Goal: Information Seeking & Learning: Find specific fact

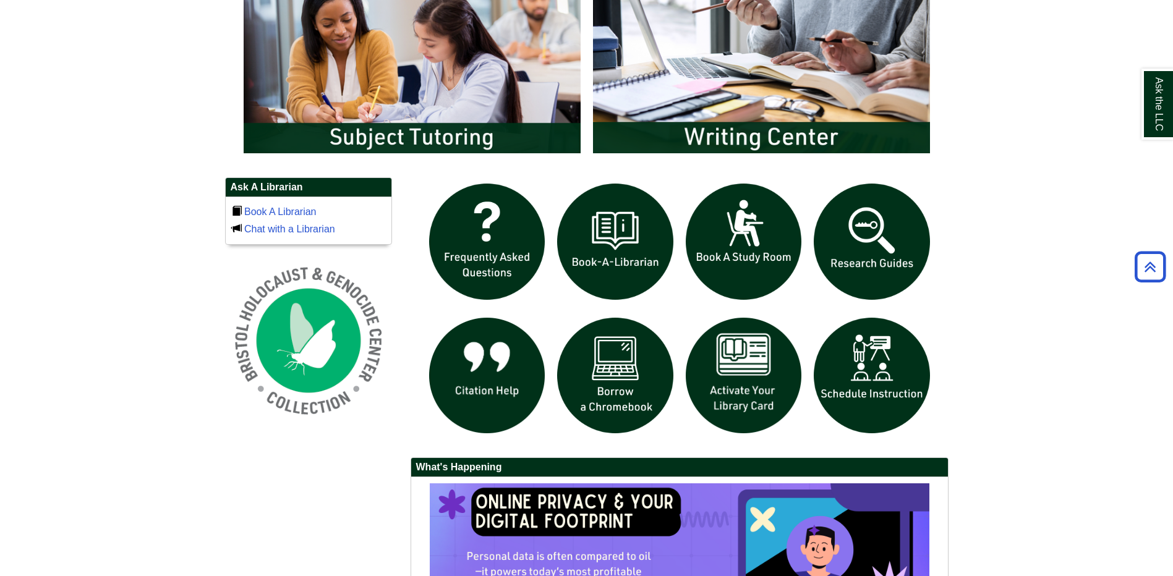
scroll to position [804, 0]
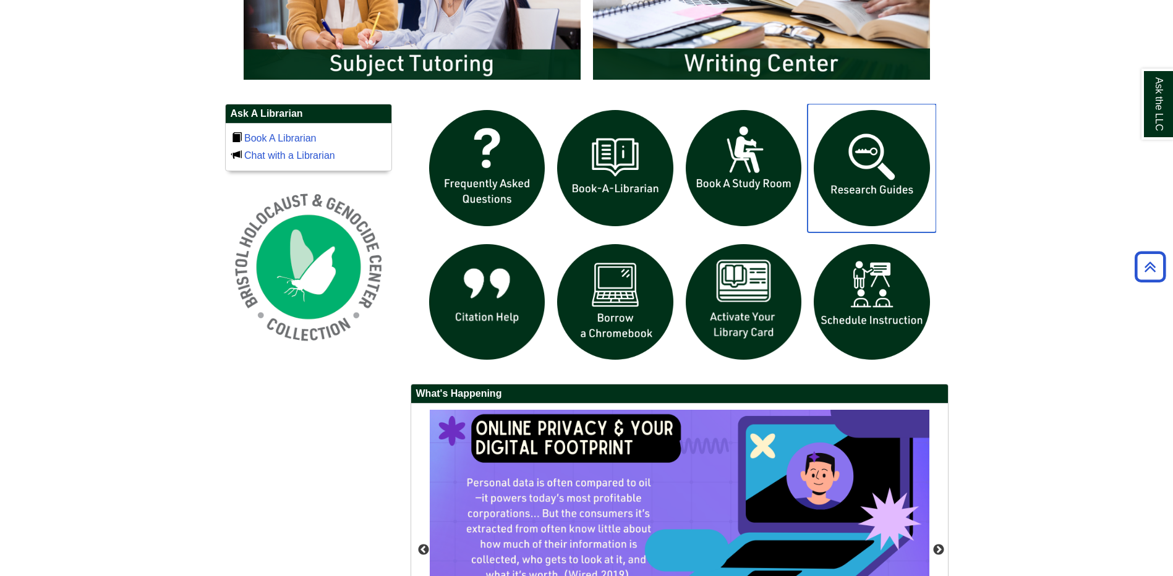
click at [904, 184] on img "slideshow" at bounding box center [871, 168] width 129 height 129
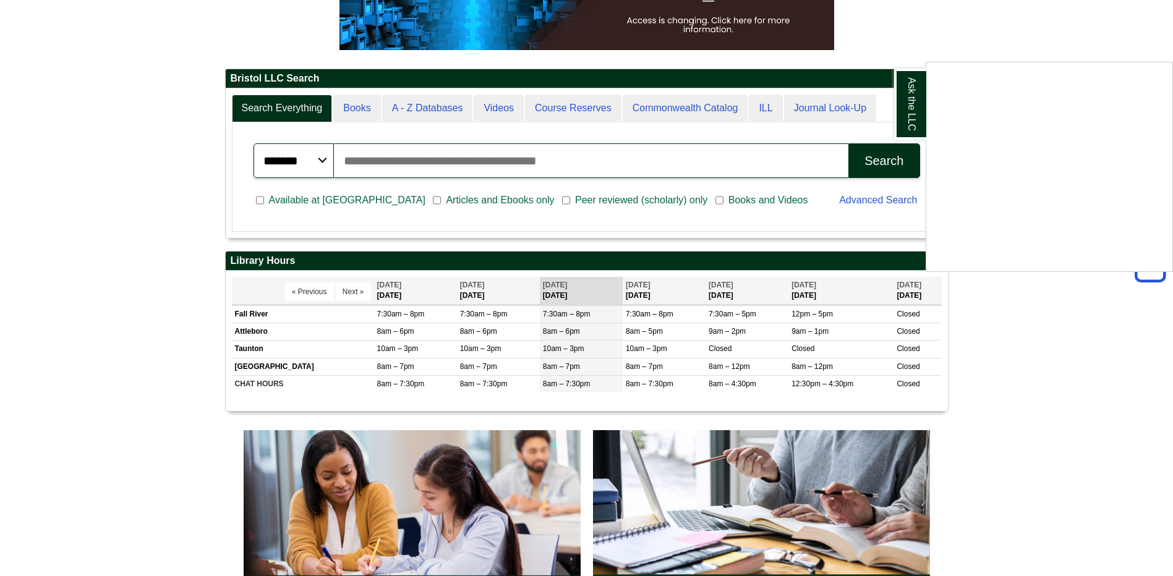
scroll to position [247, 0]
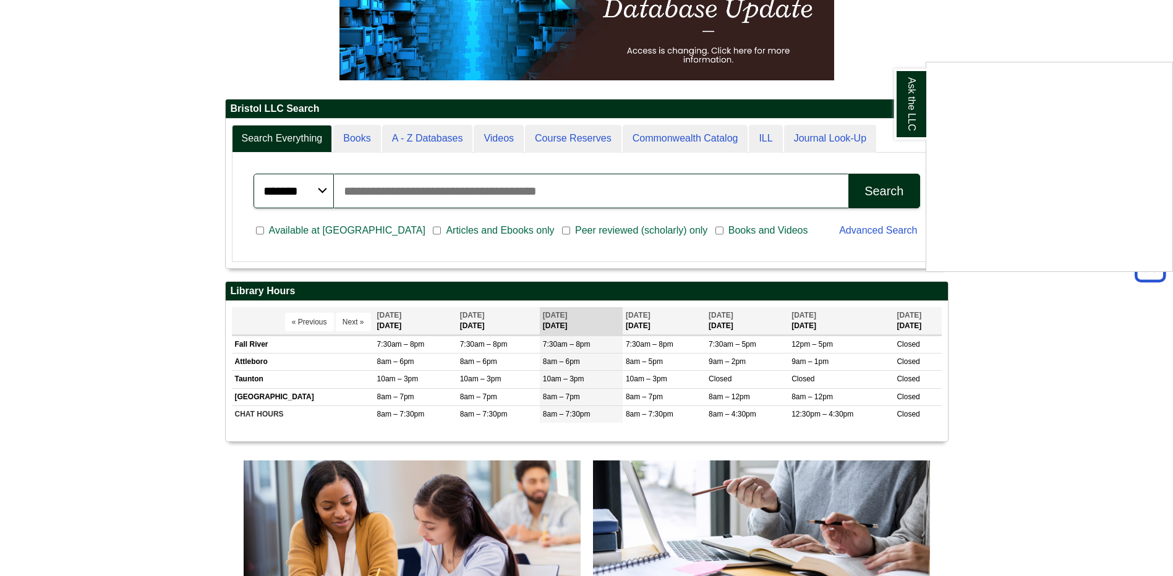
click at [587, 193] on div "Ask the LLC" at bounding box center [586, 288] width 1173 height 576
click at [434, 189] on input "Search articles, books, journals & more" at bounding box center [591, 191] width 515 height 35
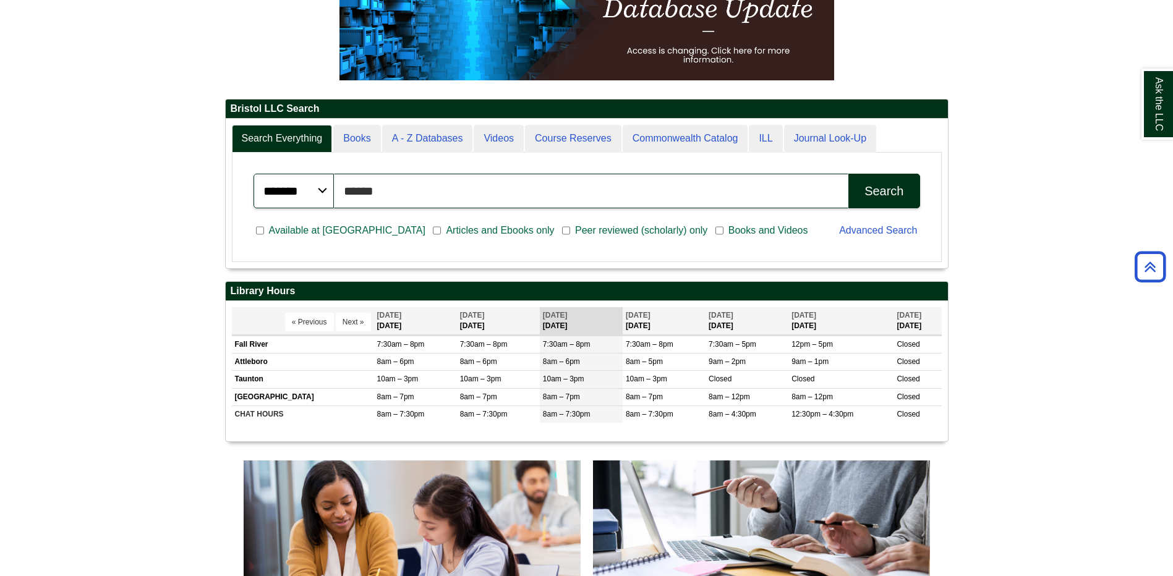
type input "******"
click at [884, 224] on div "Advanced Search" at bounding box center [878, 232] width 95 height 32
click at [878, 226] on link "Advanced Search" at bounding box center [878, 230] width 78 height 11
drag, startPoint x: 381, startPoint y: 186, endPoint x: 271, endPoint y: 180, distance: 110.2
click at [271, 180] on div "******* ***** ****** Search articles, books, journals & more ****** Search" at bounding box center [586, 191] width 666 height 35
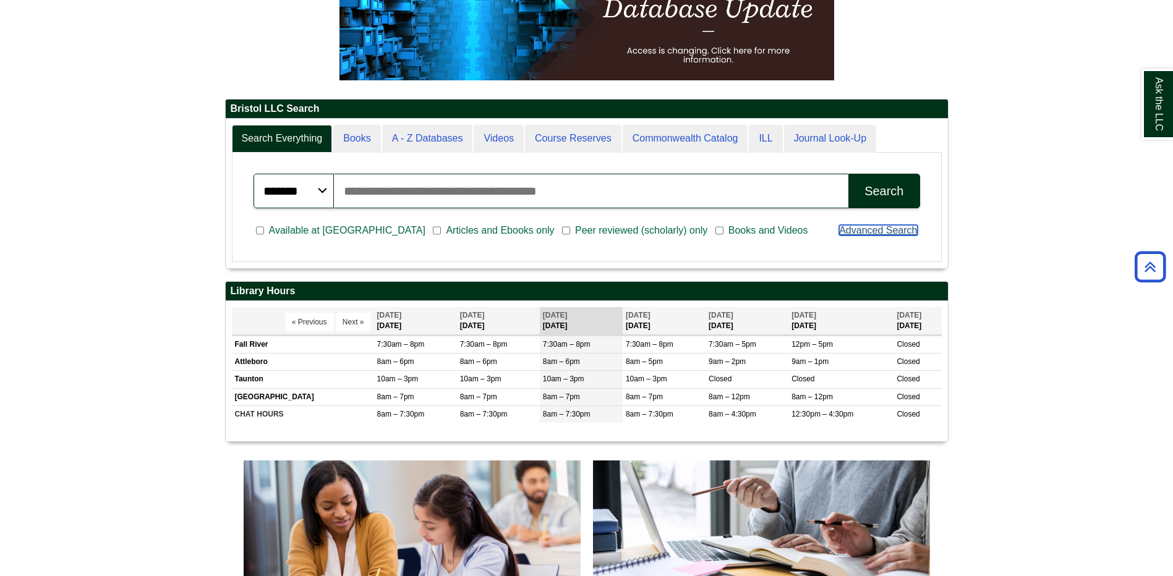
click at [841, 230] on link "Advanced Search" at bounding box center [878, 230] width 78 height 11
click at [426, 190] on input "Search articles, books, journals & more" at bounding box center [591, 191] width 515 height 35
paste input "**********"
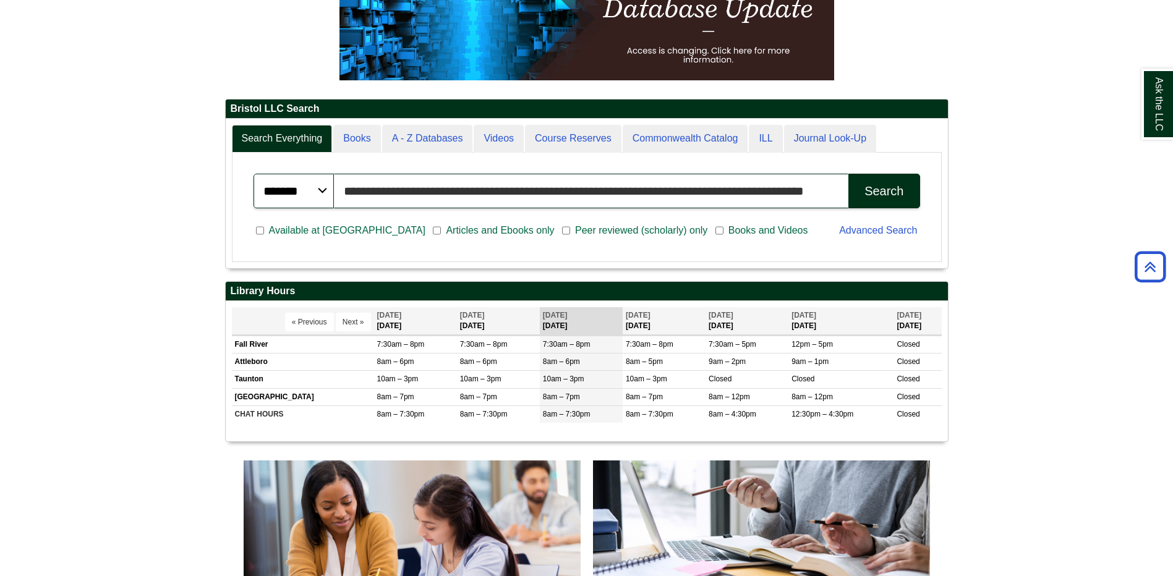
scroll to position [0, 6]
type input "**********"
click at [884, 199] on button "Search" at bounding box center [883, 191] width 71 height 35
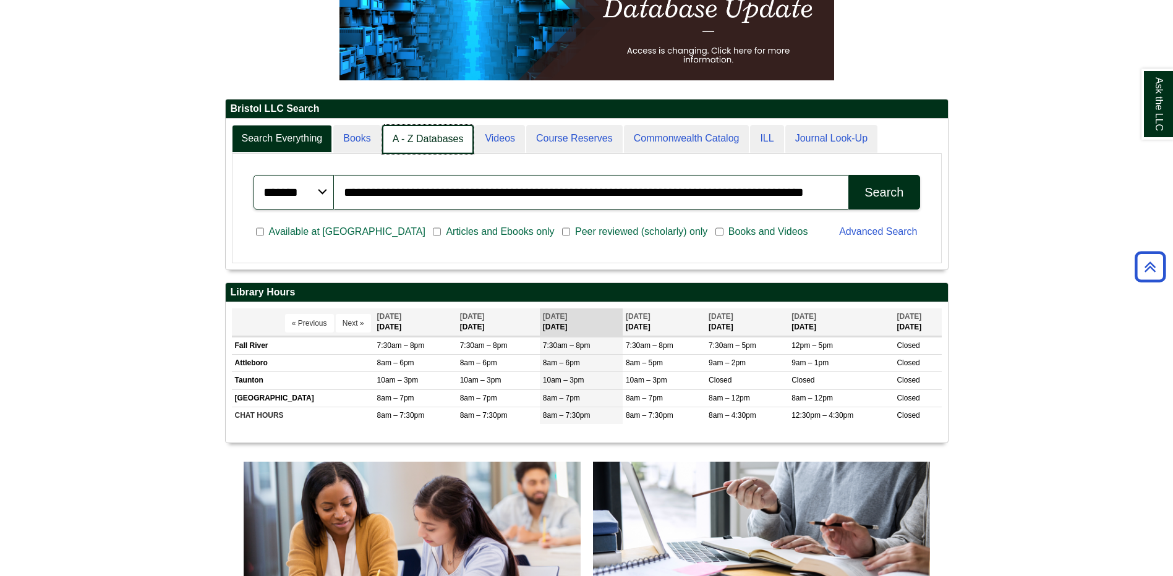
scroll to position [6, 6]
click at [440, 144] on link "A - Z Databases" at bounding box center [428, 139] width 92 height 29
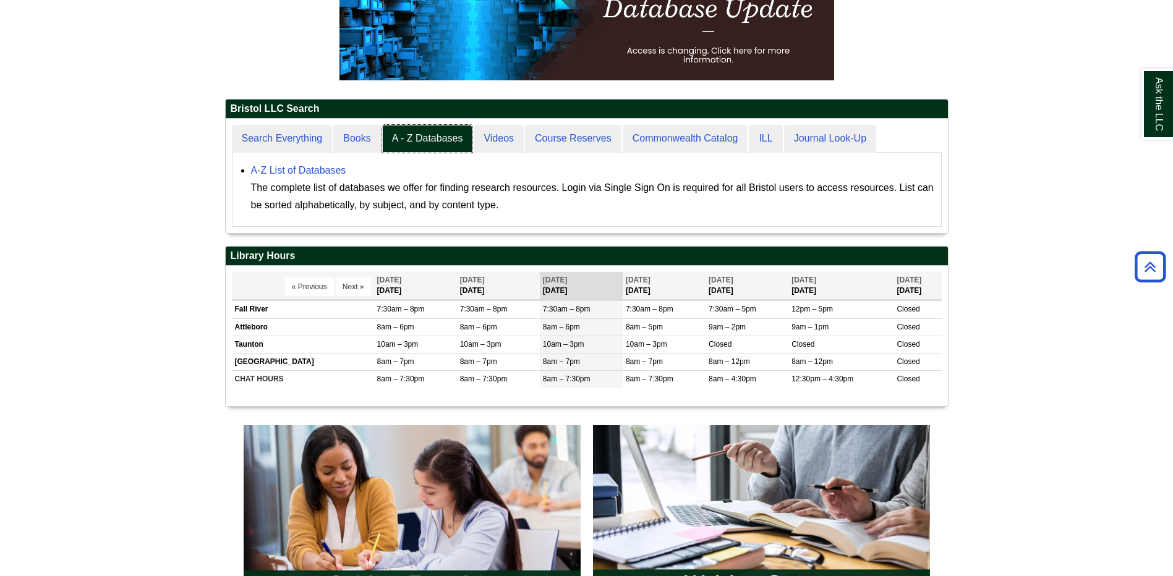
scroll to position [114, 722]
click at [295, 171] on link "A-Z List of Databases" at bounding box center [298, 170] width 95 height 11
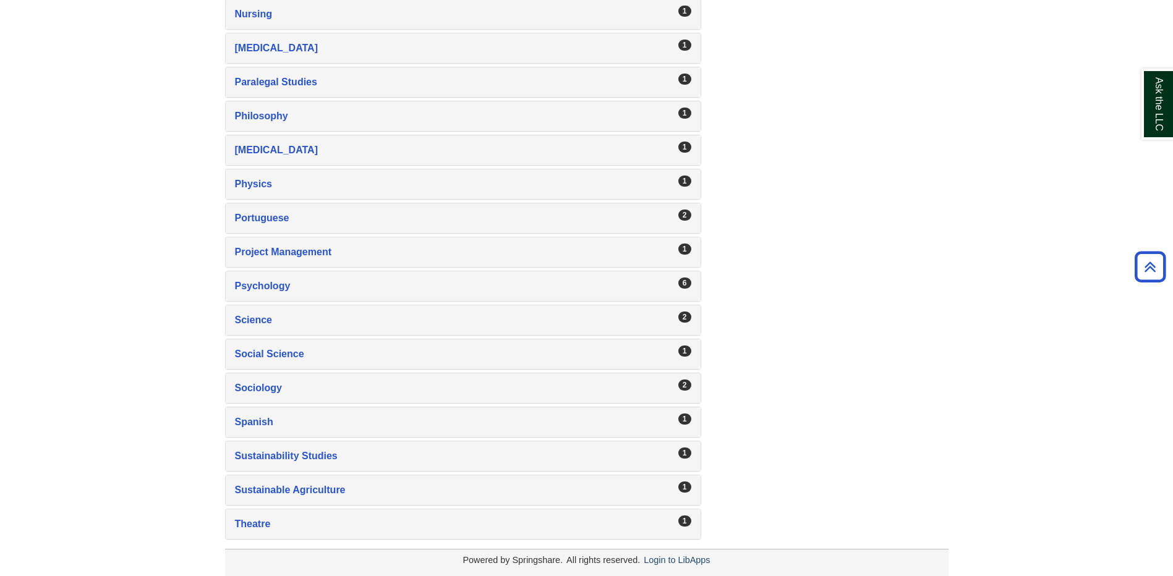
scroll to position [1889, 0]
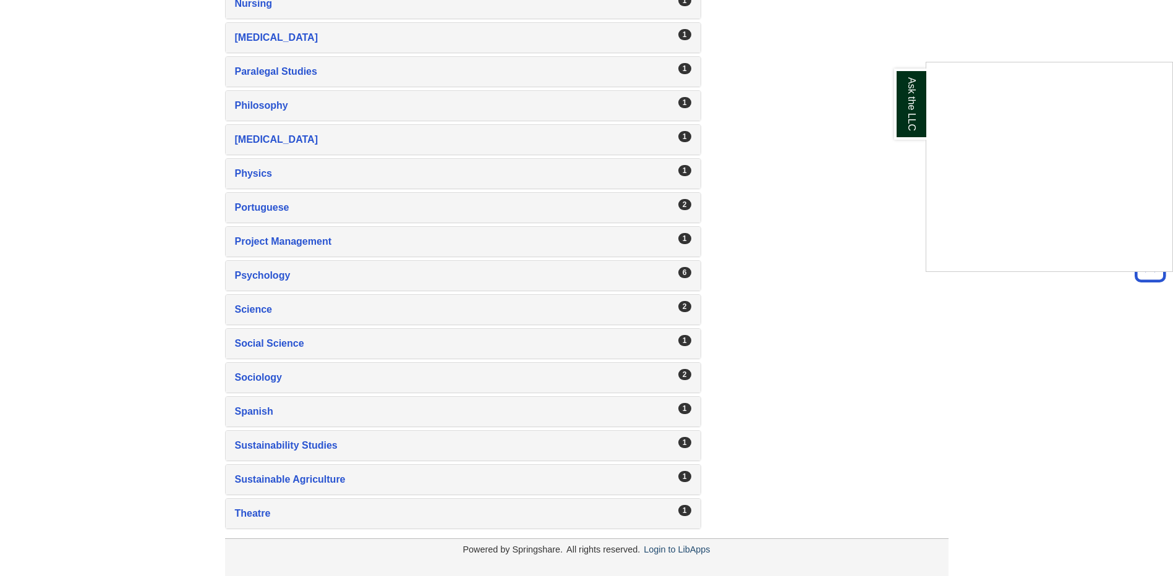
click at [689, 549] on div "Ask the LLC" at bounding box center [586, 288] width 1173 height 576
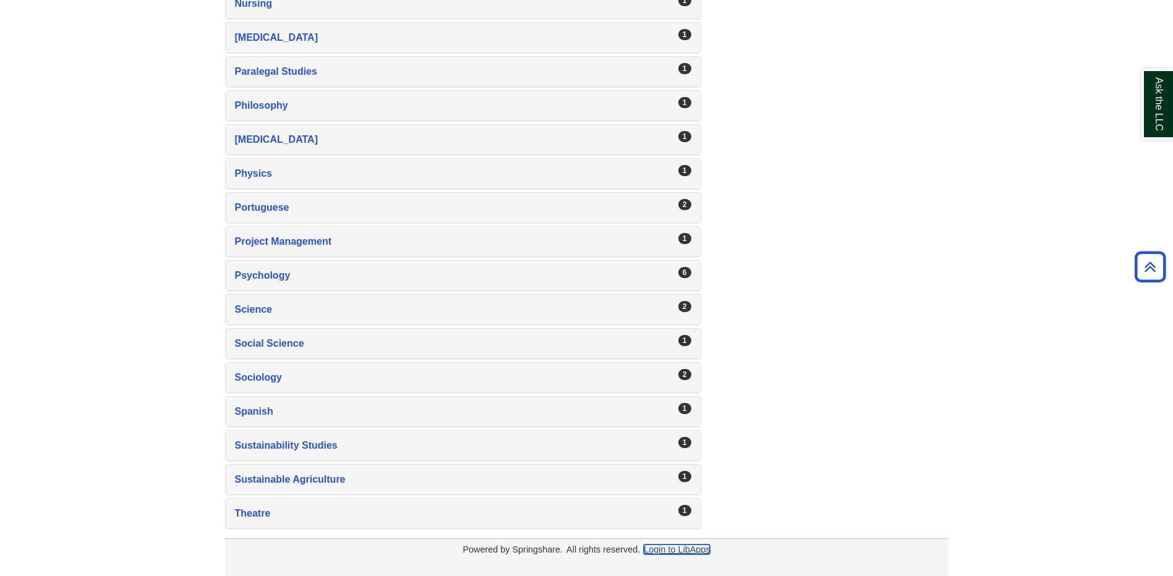
click at [689, 549] on link "Login to LibApps" at bounding box center [676, 550] width 66 height 10
